Goal: Task Accomplishment & Management: Manage account settings

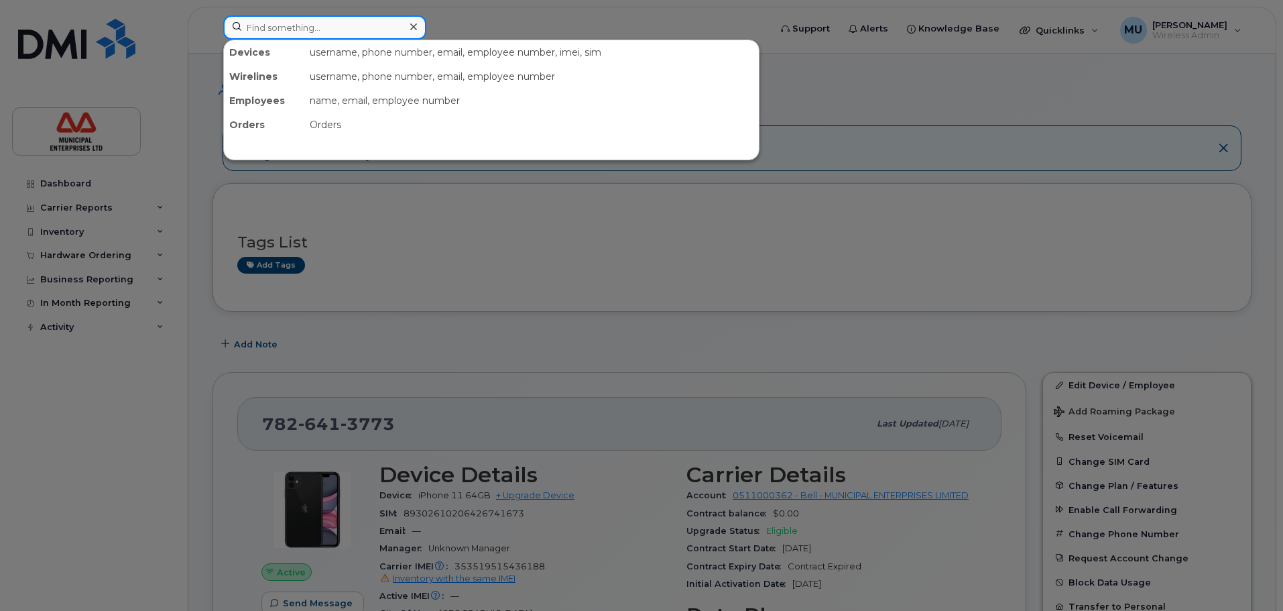
click at [295, 27] on input at bounding box center [324, 27] width 203 height 24
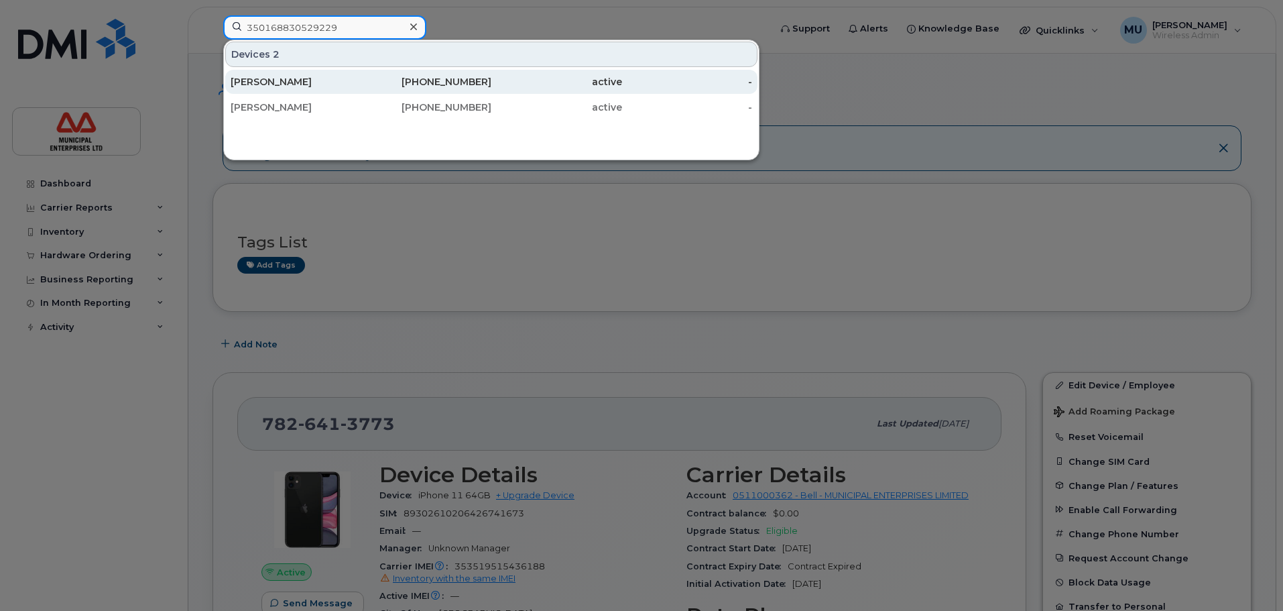
type input "350168830529229"
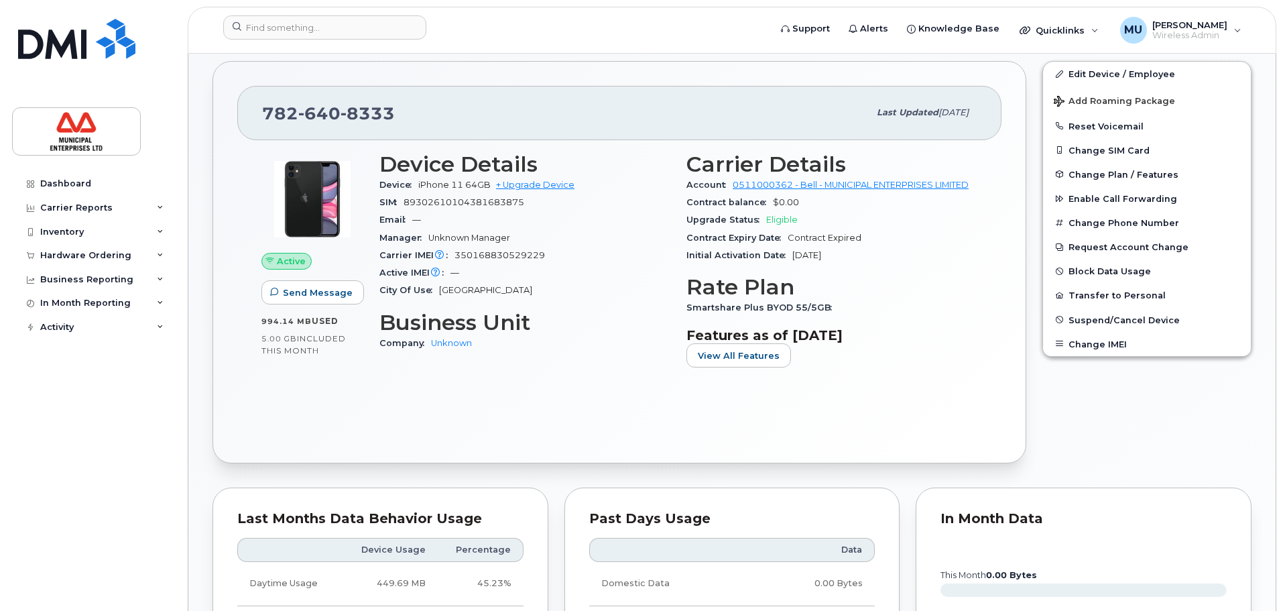
scroll to position [335, 0]
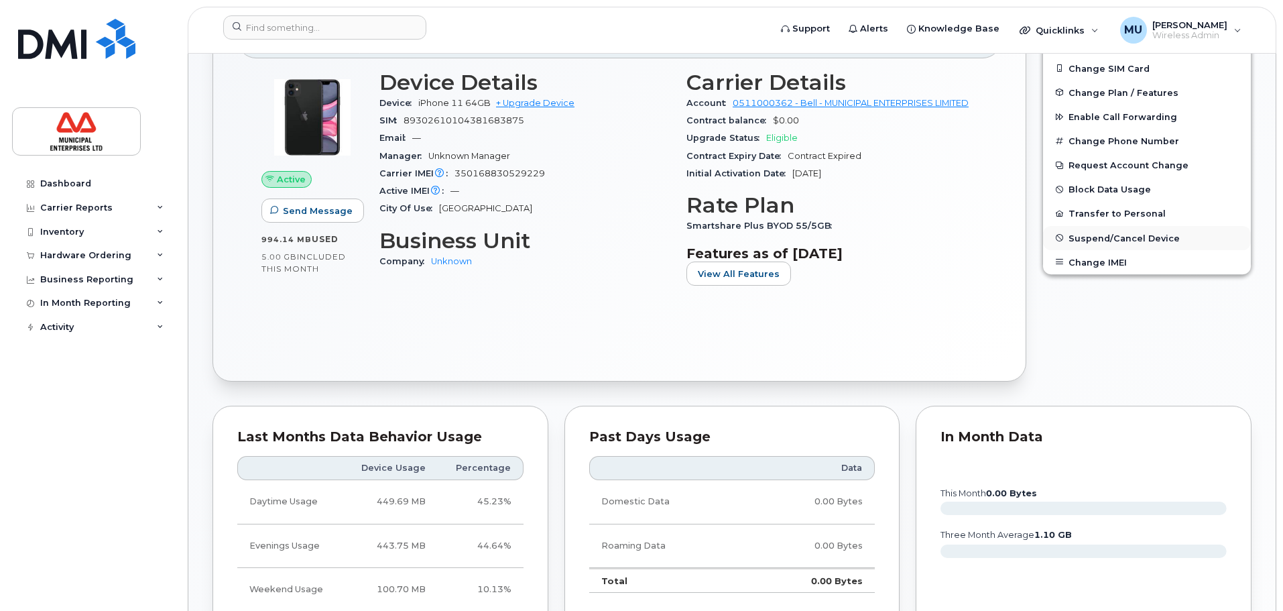
click at [1105, 235] on span "Suspend/Cancel Device" at bounding box center [1124, 238] width 111 height 10
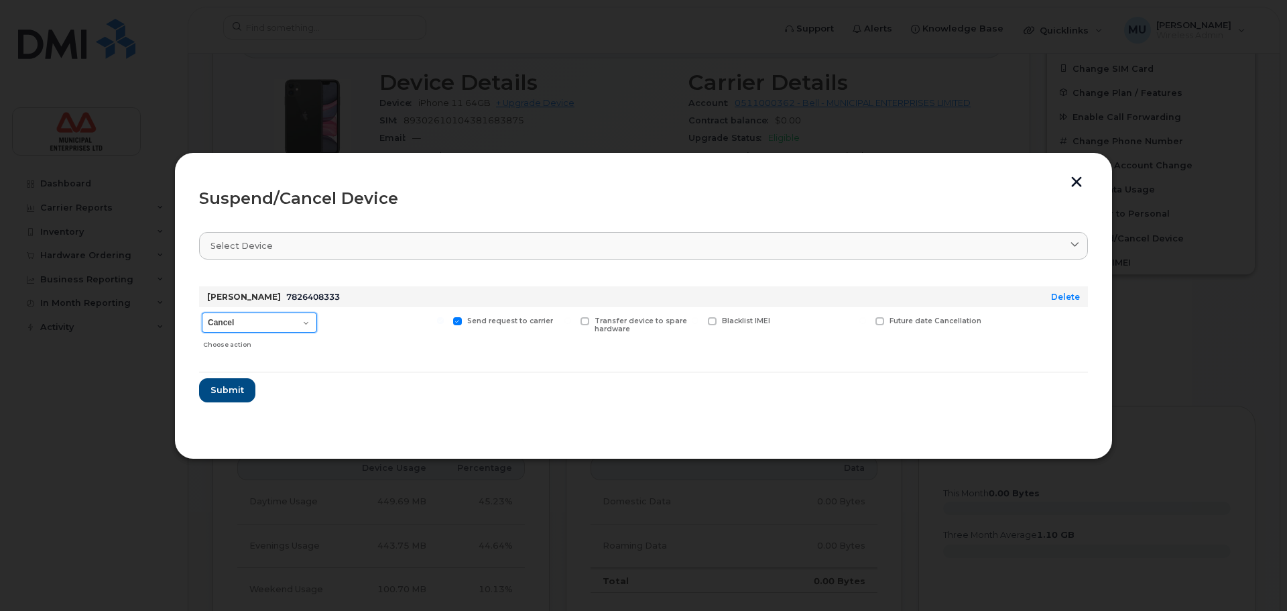
click at [290, 318] on select "Cancel Suspend - Extend Suspension Suspend - Reduced Rate Suspend - Full Rate S…" at bounding box center [259, 322] width 115 height 20
select select "[object Object]"
click at [202, 312] on select "Cancel Suspend - Extend Suspension Suspend - Reduced Rate Suspend - Full Rate S…" at bounding box center [259, 322] width 115 height 20
click at [220, 389] on span "Submit" at bounding box center [227, 390] width 34 height 13
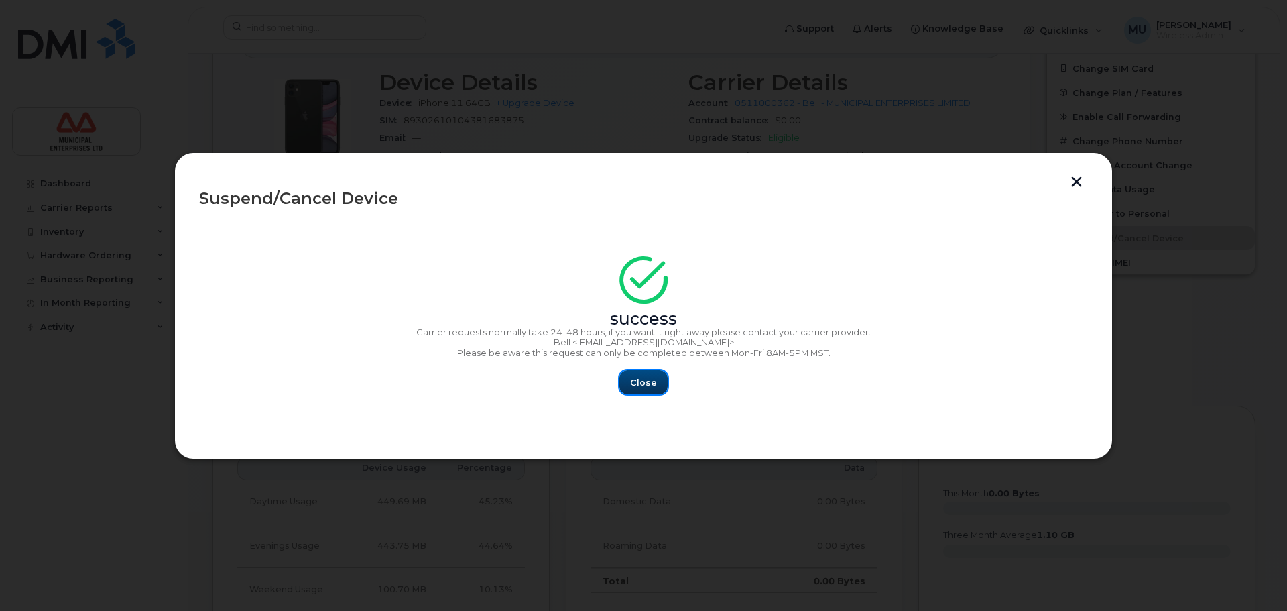
click at [632, 390] on button "Close" at bounding box center [644, 382] width 48 height 24
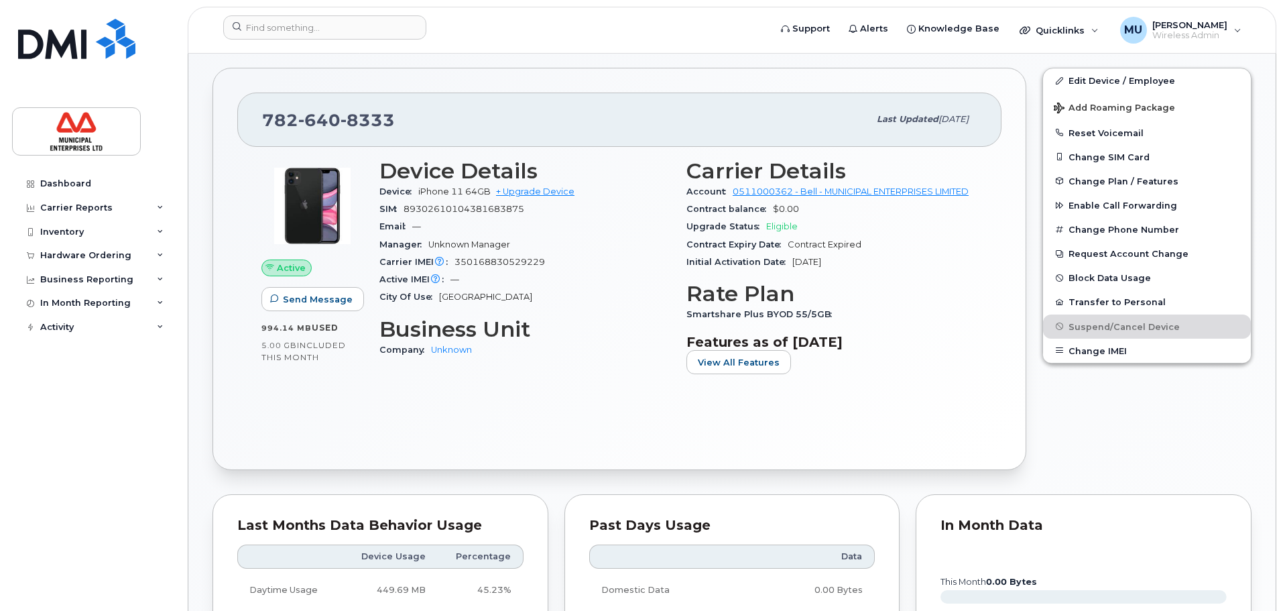
scroll to position [134, 0]
